Goal: Task Accomplishment & Management: Manage account settings

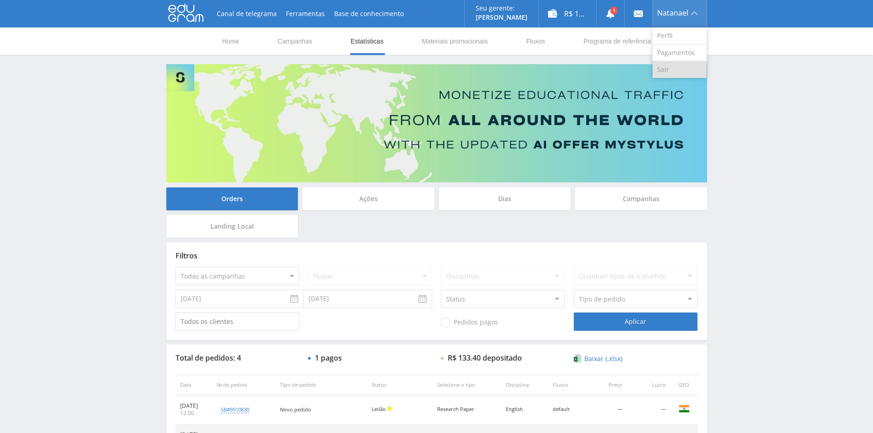
click at [673, 69] on link "Sair" at bounding box center [680, 69] width 54 height 16
